Goal: Transaction & Acquisition: Purchase product/service

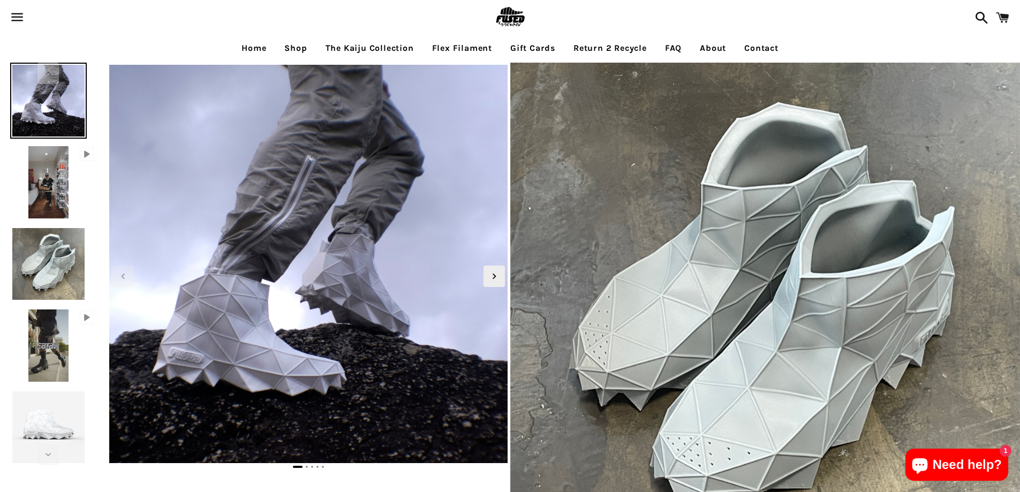
click at [517, 17] on img at bounding box center [510, 17] width 35 height 35
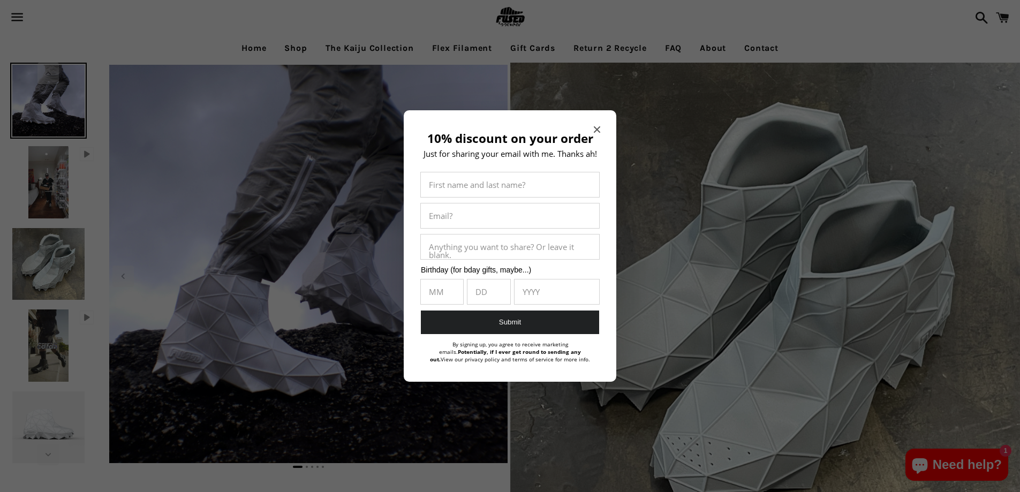
click at [596, 133] on span "Close modal" at bounding box center [597, 129] width 6 height 11
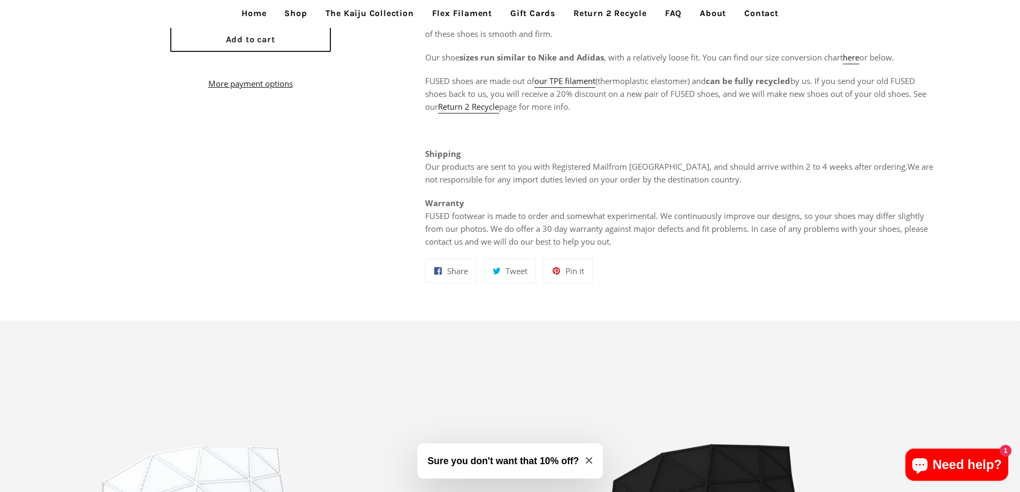
scroll to position [857, 0]
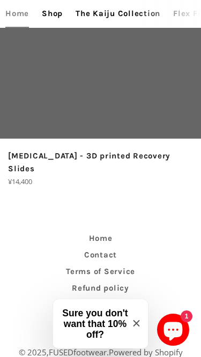
scroll to position [5299, 0]
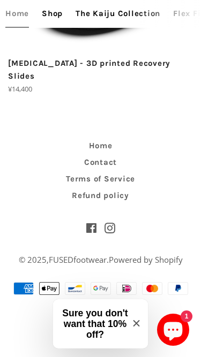
click at [138, 327] on span "Close modal" at bounding box center [136, 324] width 6 height 8
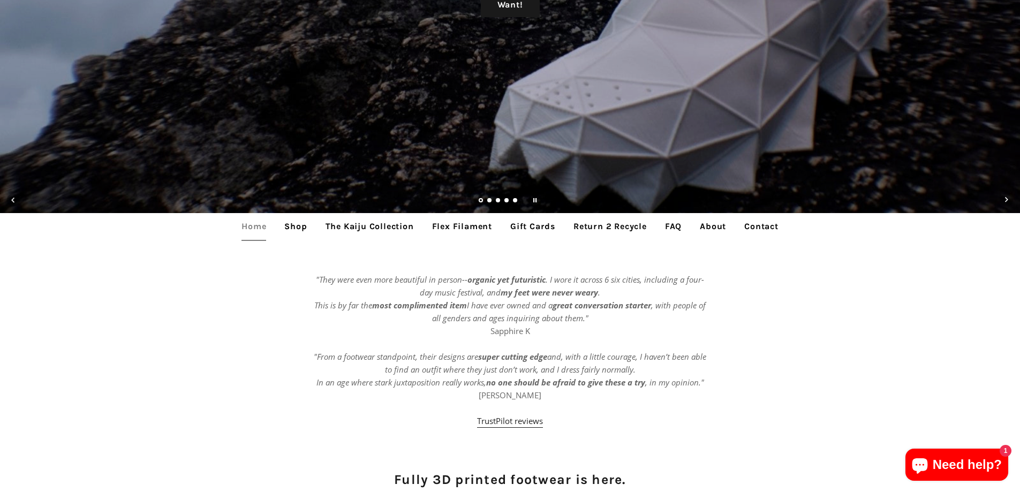
scroll to position [268, 0]
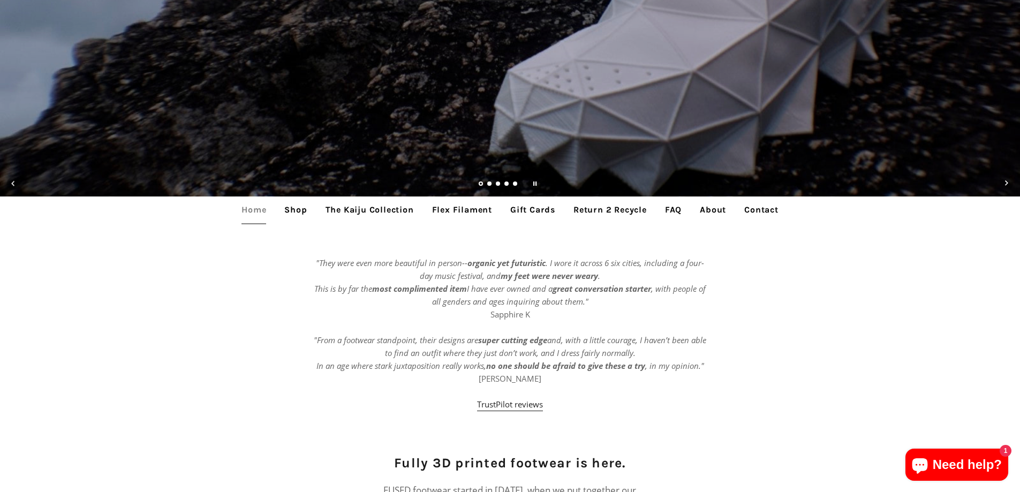
click at [288, 210] on link "Shop" at bounding box center [295, 209] width 39 height 27
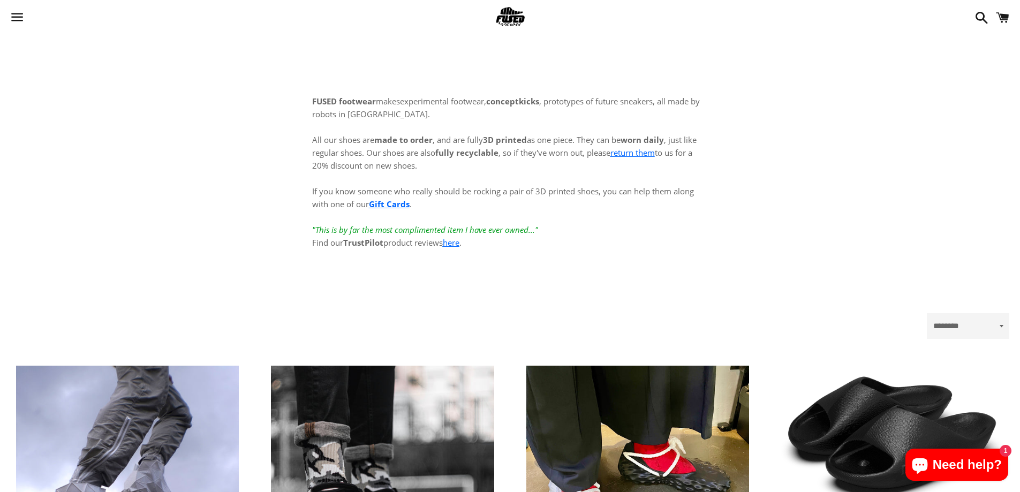
scroll to position [268, 0]
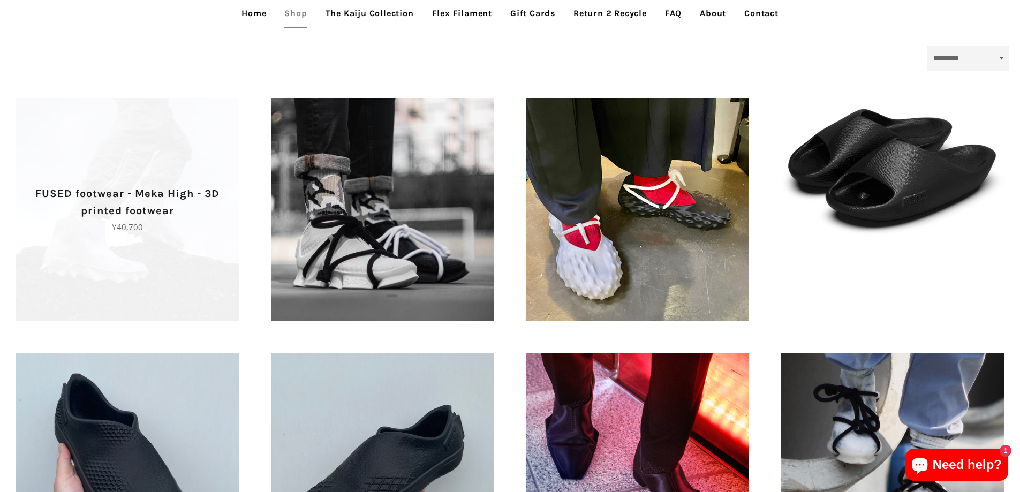
click at [130, 264] on span "FUSED footwear - Meka High - 3D printed footwear Regular price ¥40,700" at bounding box center [127, 209] width 223 height 223
